Goal: Transaction & Acquisition: Purchase product/service

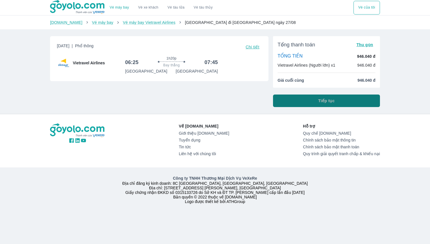
click at [304, 102] on button "Tiếp tục" at bounding box center [326, 100] width 107 height 13
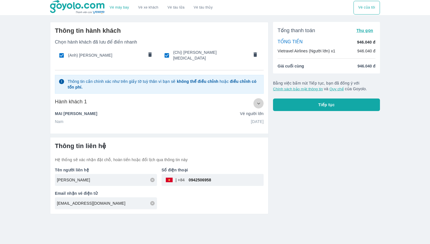
click at [257, 103] on button "button" at bounding box center [258, 103] width 10 height 10
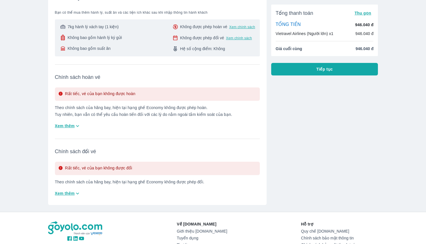
scroll to position [94, 0]
click at [310, 70] on button "Tiếp tục" at bounding box center [324, 69] width 107 height 13
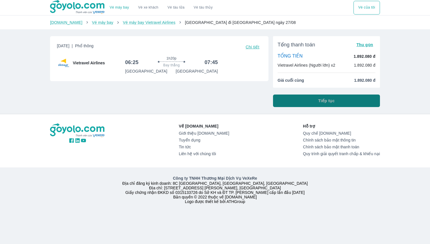
click at [299, 103] on button "Tiếp tục" at bounding box center [326, 100] width 107 height 13
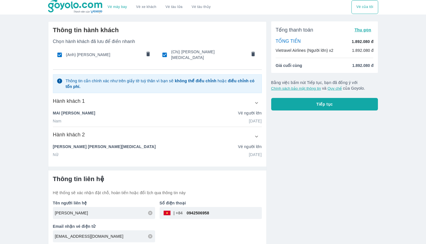
scroll to position [1, 0]
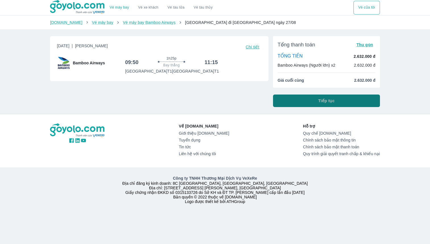
click at [328, 105] on button "Tiếp tục" at bounding box center [326, 100] width 107 height 13
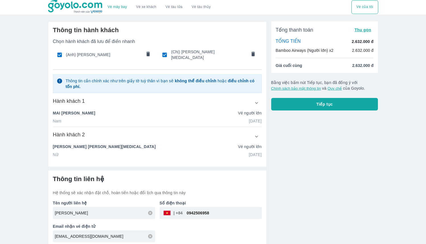
scroll to position [1, 0]
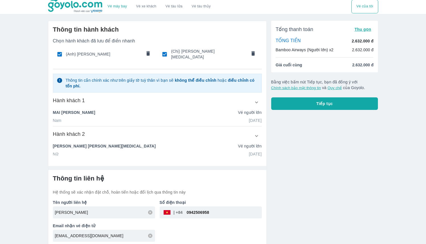
click at [253, 117] on p "[DATE]" at bounding box center [255, 120] width 13 height 6
click at [249, 118] on p "[DATE]" at bounding box center [255, 120] width 13 height 6
click at [249, 118] on p "20/10/2002" at bounding box center [255, 120] width 13 height 6
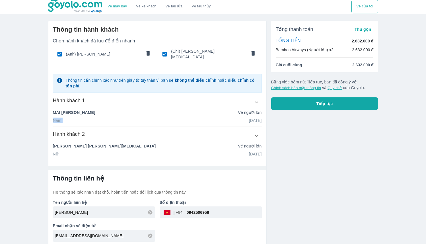
click at [249, 118] on p "20/10/2002" at bounding box center [255, 120] width 13 height 6
click at [250, 118] on p "20/10/2002" at bounding box center [255, 120] width 13 height 6
click at [249, 152] on p "08/04/2002" at bounding box center [255, 154] width 13 height 6
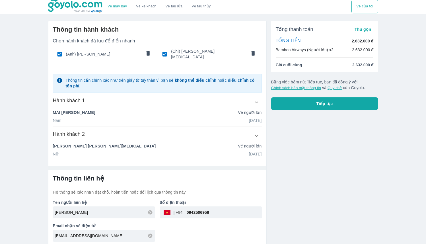
click at [271, 160] on div "Tổng thanh toán Thu gọn TỔNG TIỀN 2.632.000 đ Bamboo Airways (Người lớn) x2 2.6…" at bounding box center [321, 131] width 111 height 230
click at [308, 105] on button "Tiếp tục" at bounding box center [324, 103] width 107 height 13
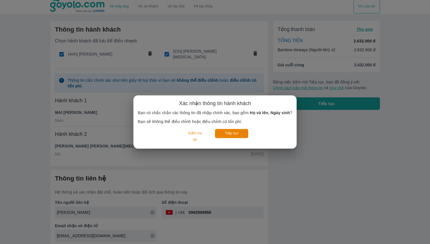
click at [344, 124] on div "Xác nhận thông tin hành khách Bạn có chắc chắn các thông tin đã nhập chính xác,…" at bounding box center [215, 122] width 430 height 244
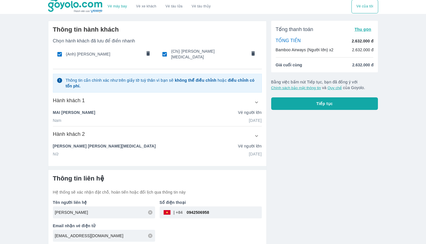
scroll to position [0, 0]
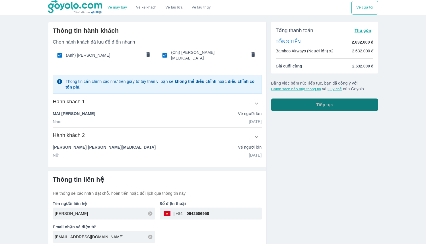
click at [320, 106] on span "Tiếp tục" at bounding box center [324, 105] width 16 height 6
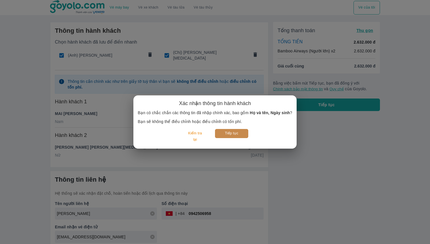
click at [229, 134] on button "Tiếp tục" at bounding box center [231, 133] width 33 height 9
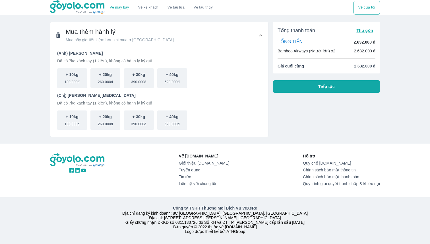
click at [314, 84] on button "Tiếp tục" at bounding box center [326, 86] width 107 height 13
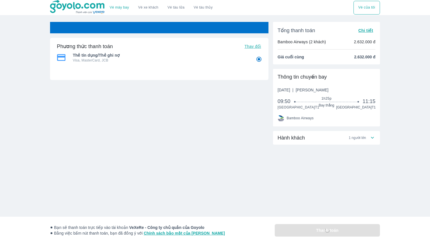
radio input "false"
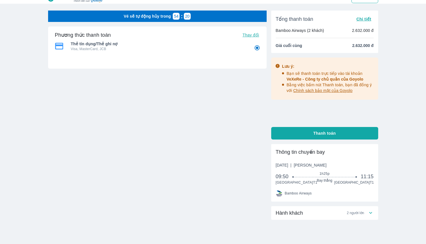
scroll to position [12, 0]
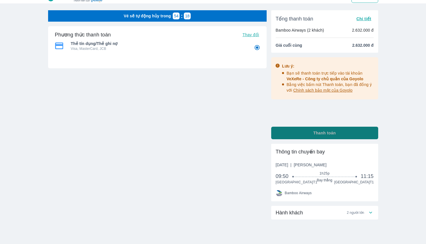
click at [296, 139] on button "Thanh toán" at bounding box center [324, 132] width 107 height 13
radio input "false"
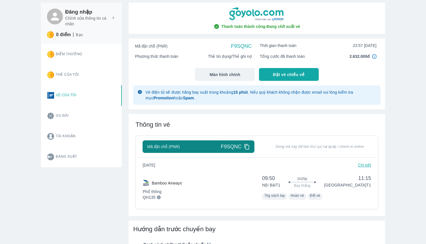
scroll to position [22, 0]
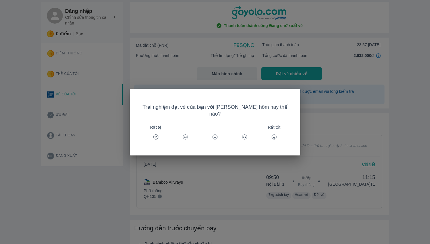
click at [305, 142] on div "Trải nghiệm đặt vé của bạn với Goyolo hôm nay thế nào? Rất tệ Rất tốt" at bounding box center [215, 122] width 430 height 244
